Goal: Task Accomplishment & Management: Manage account settings

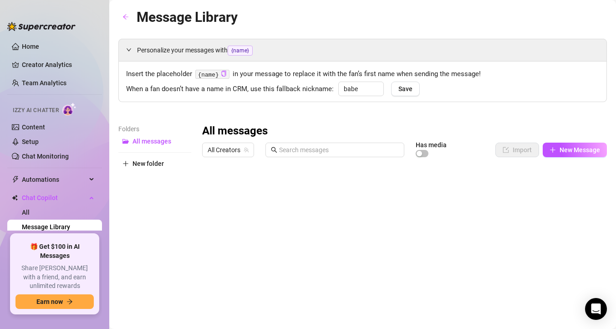
type input "babe"
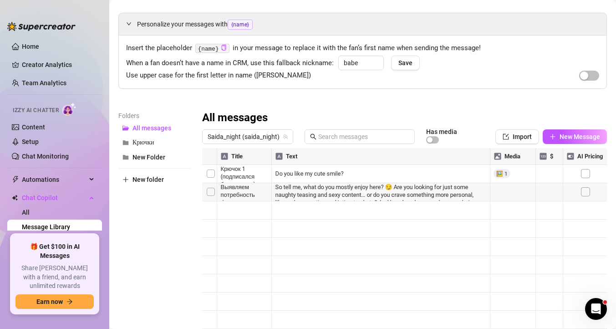
scroll to position [28, 0]
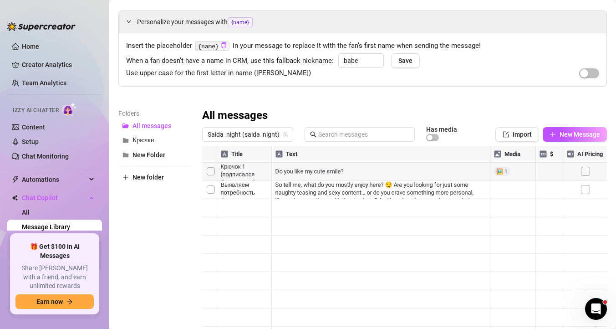
click at [245, 188] on div at bounding box center [404, 247] width 405 height 203
click at [245, 188] on textarea "Выявляем потребность фана и психтип" at bounding box center [270, 187] width 108 height 8
click at [260, 220] on div at bounding box center [404, 247] width 405 height 203
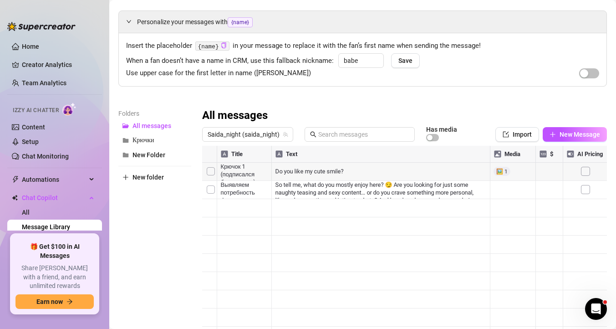
click at [504, 170] on div at bounding box center [404, 247] width 405 height 203
click at [585, 190] on div at bounding box center [404, 247] width 405 height 203
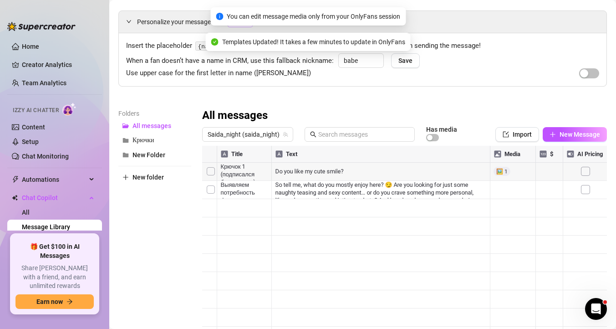
click at [586, 191] on div at bounding box center [404, 247] width 405 height 203
click at [553, 192] on div at bounding box center [404, 247] width 405 height 203
click at [513, 194] on div at bounding box center [404, 247] width 405 height 203
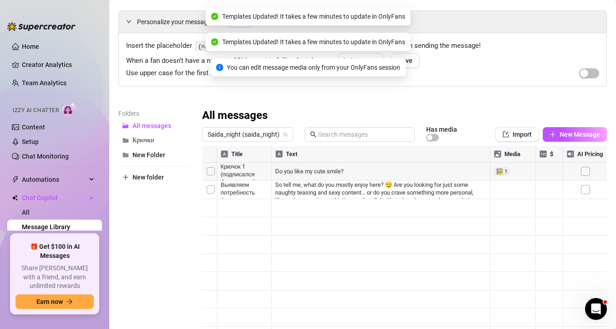
click at [444, 191] on div at bounding box center [404, 247] width 405 height 203
click at [373, 188] on div at bounding box center [404, 247] width 405 height 203
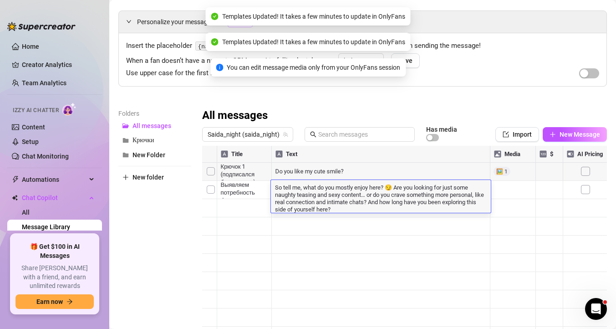
click at [373, 188] on textarea "So tell me, what do you mostly enjoy here? 😏 Are you looking for just some naug…" at bounding box center [381, 198] width 220 height 30
click at [396, 224] on div at bounding box center [404, 247] width 405 height 203
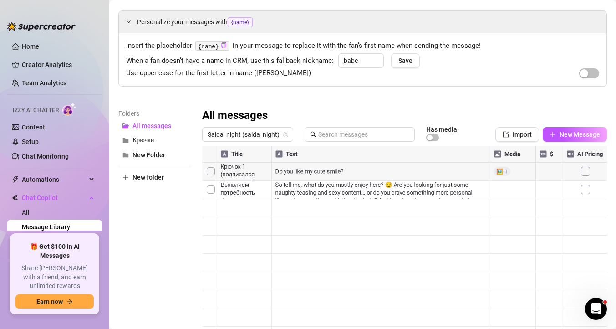
click at [336, 110] on div "All messages" at bounding box center [404, 115] width 405 height 15
